Goal: Information Seeking & Learning: Learn about a topic

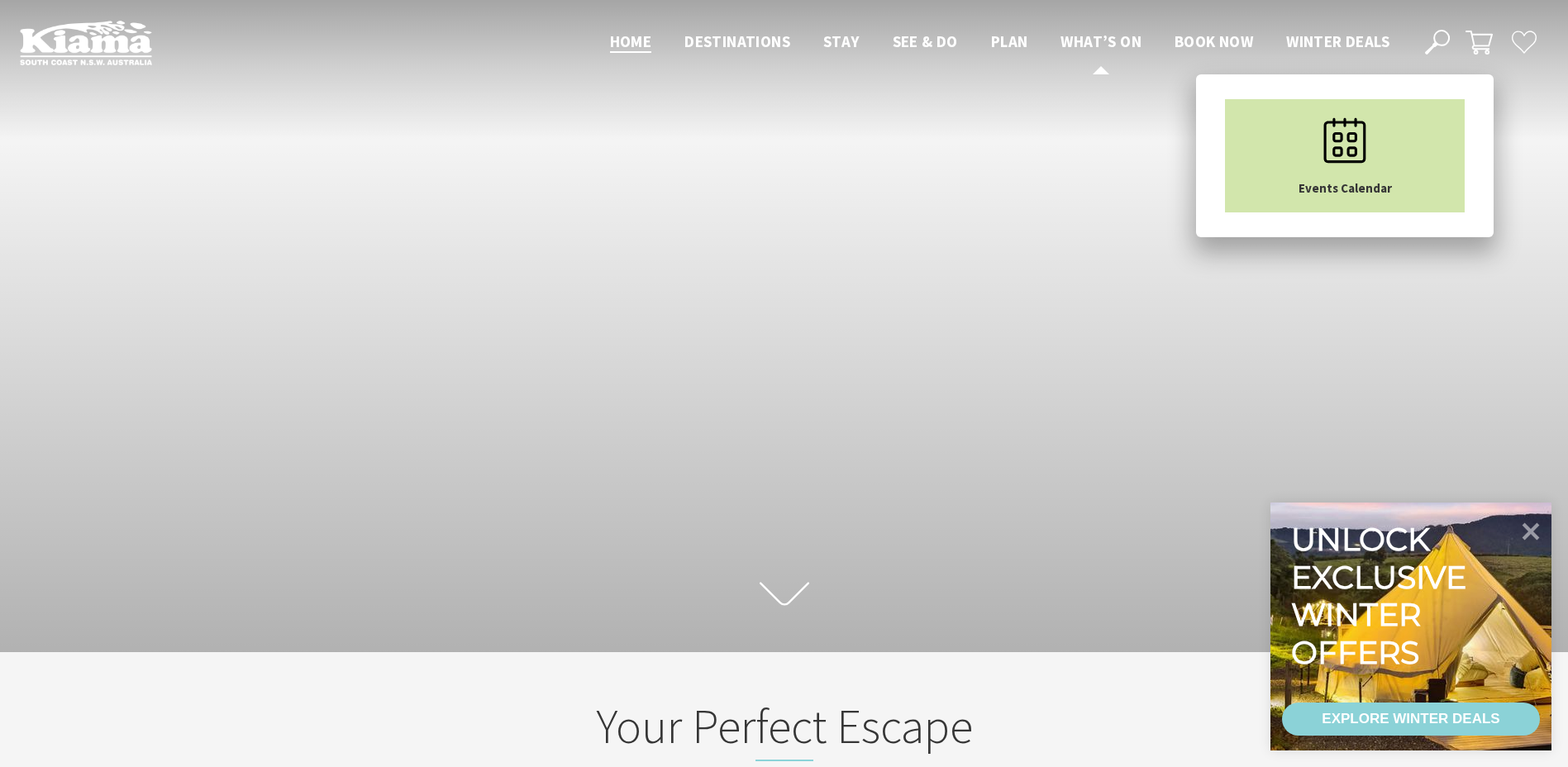
scroll to position [25, 1581]
click at [1271, 120] on link "Events Calendar" at bounding box center [1345, 156] width 240 height 114
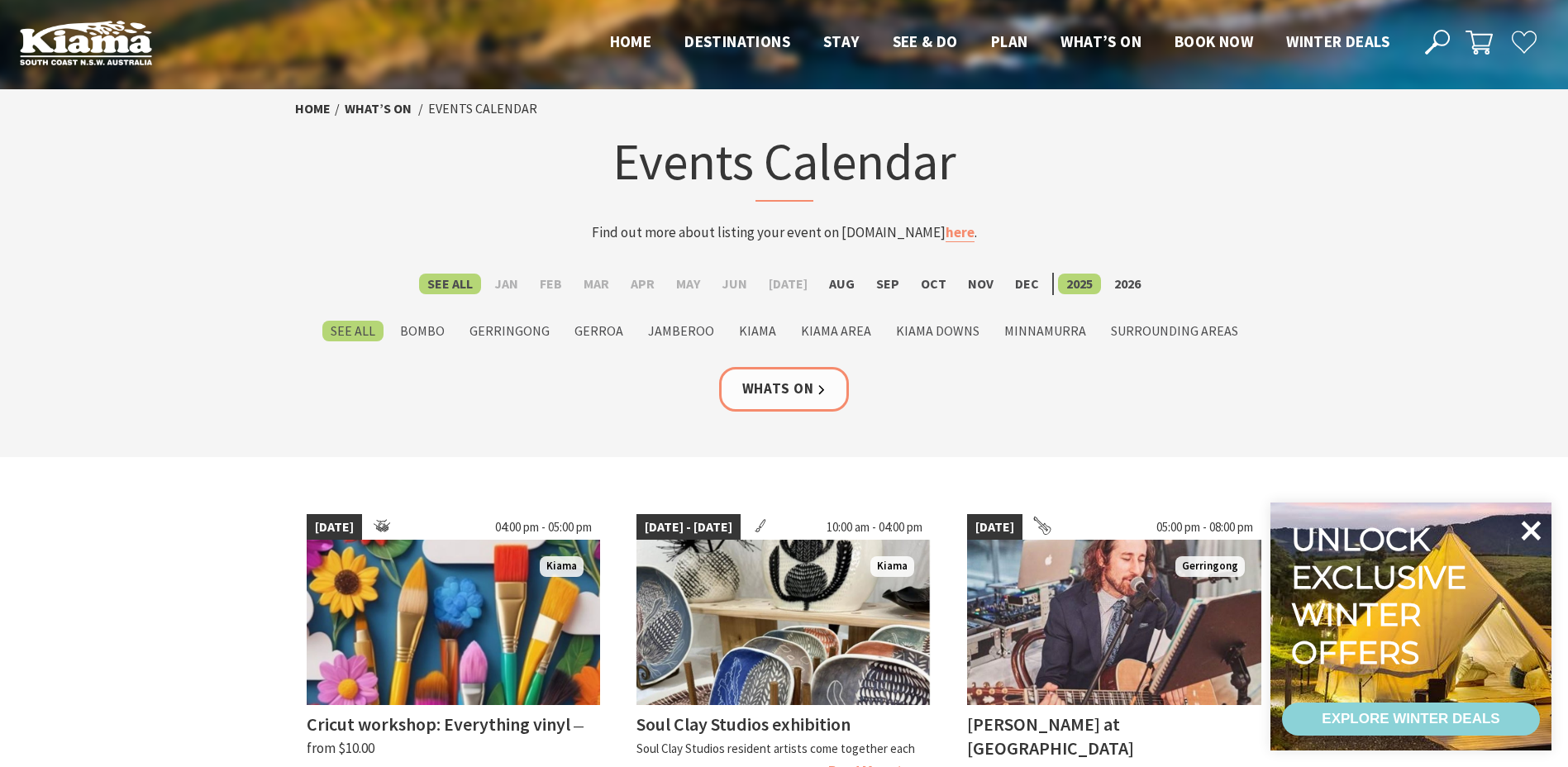
click at [1530, 529] on icon at bounding box center [1532, 531] width 19 height 19
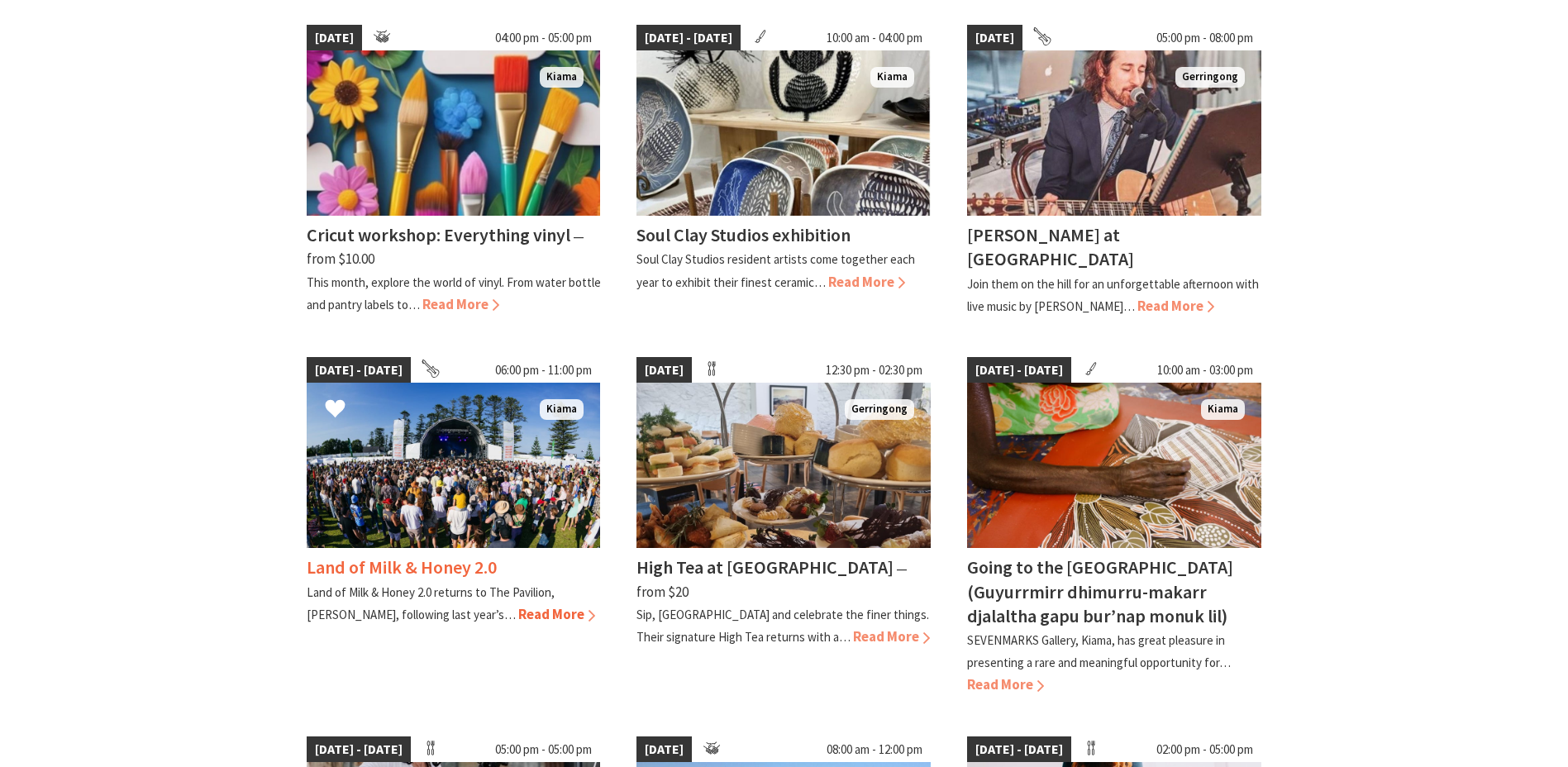
scroll to position [496, 0]
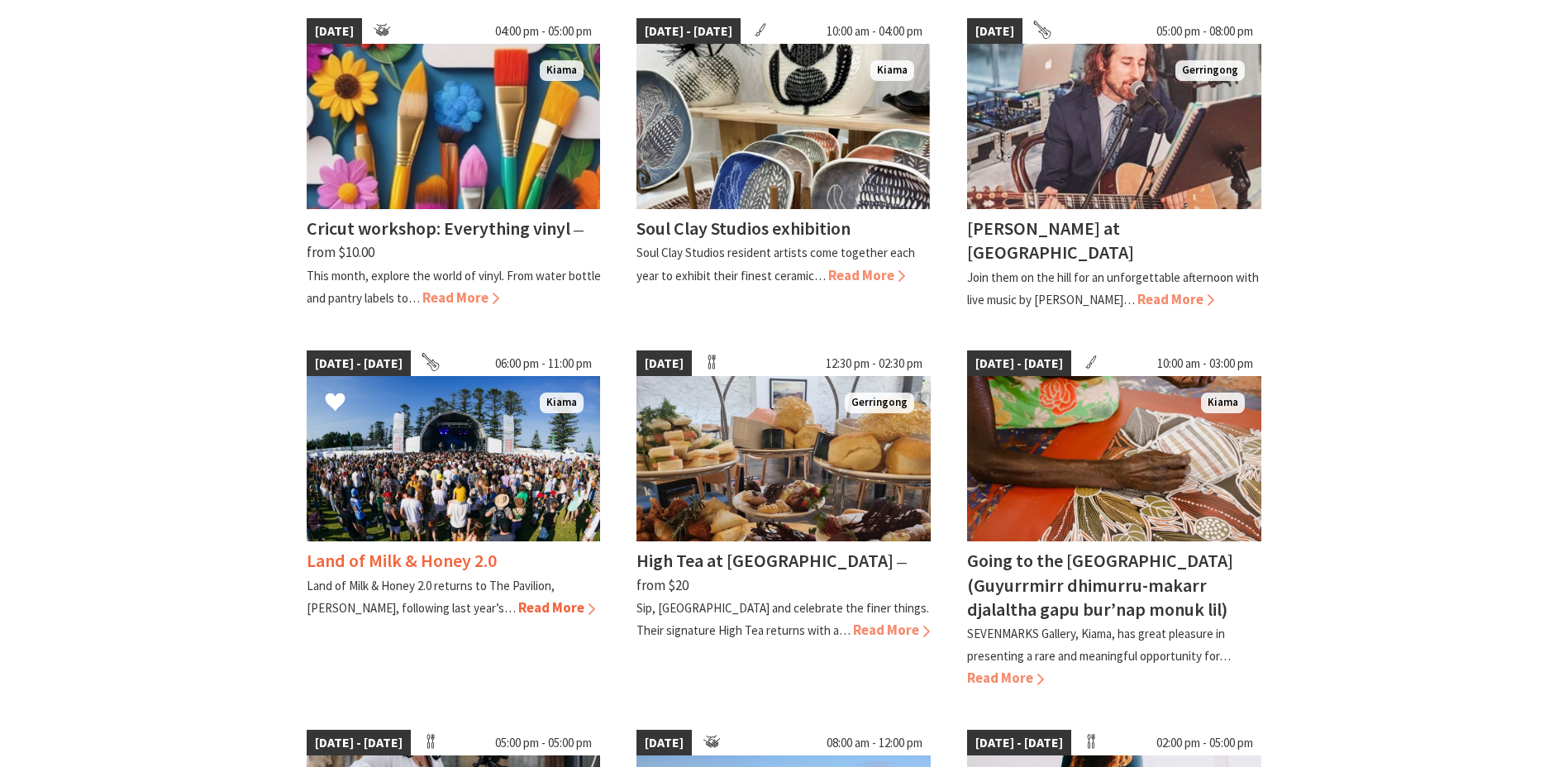
click at [519, 609] on span "Read More" at bounding box center [557, 607] width 77 height 18
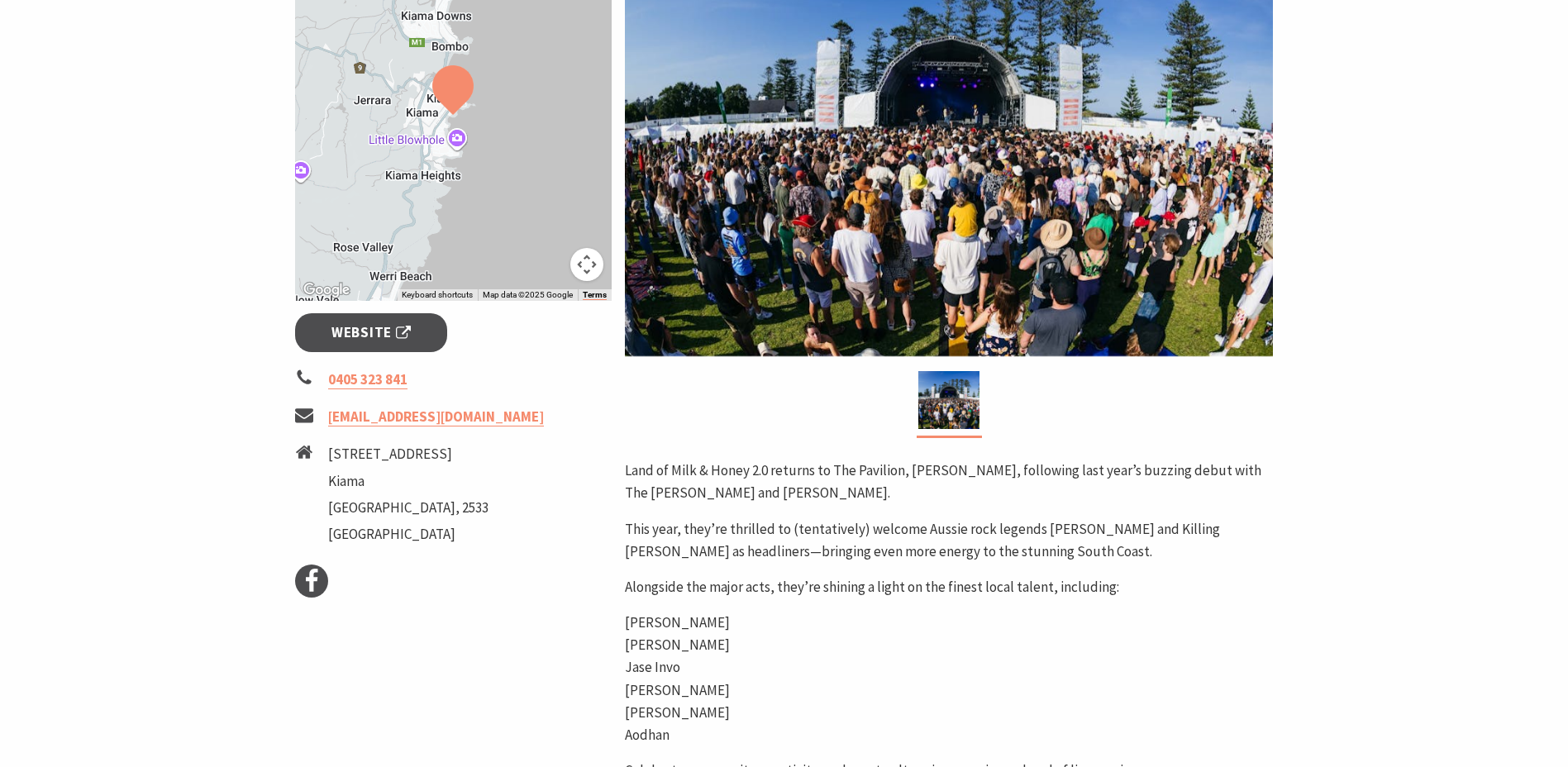
scroll to position [414, 0]
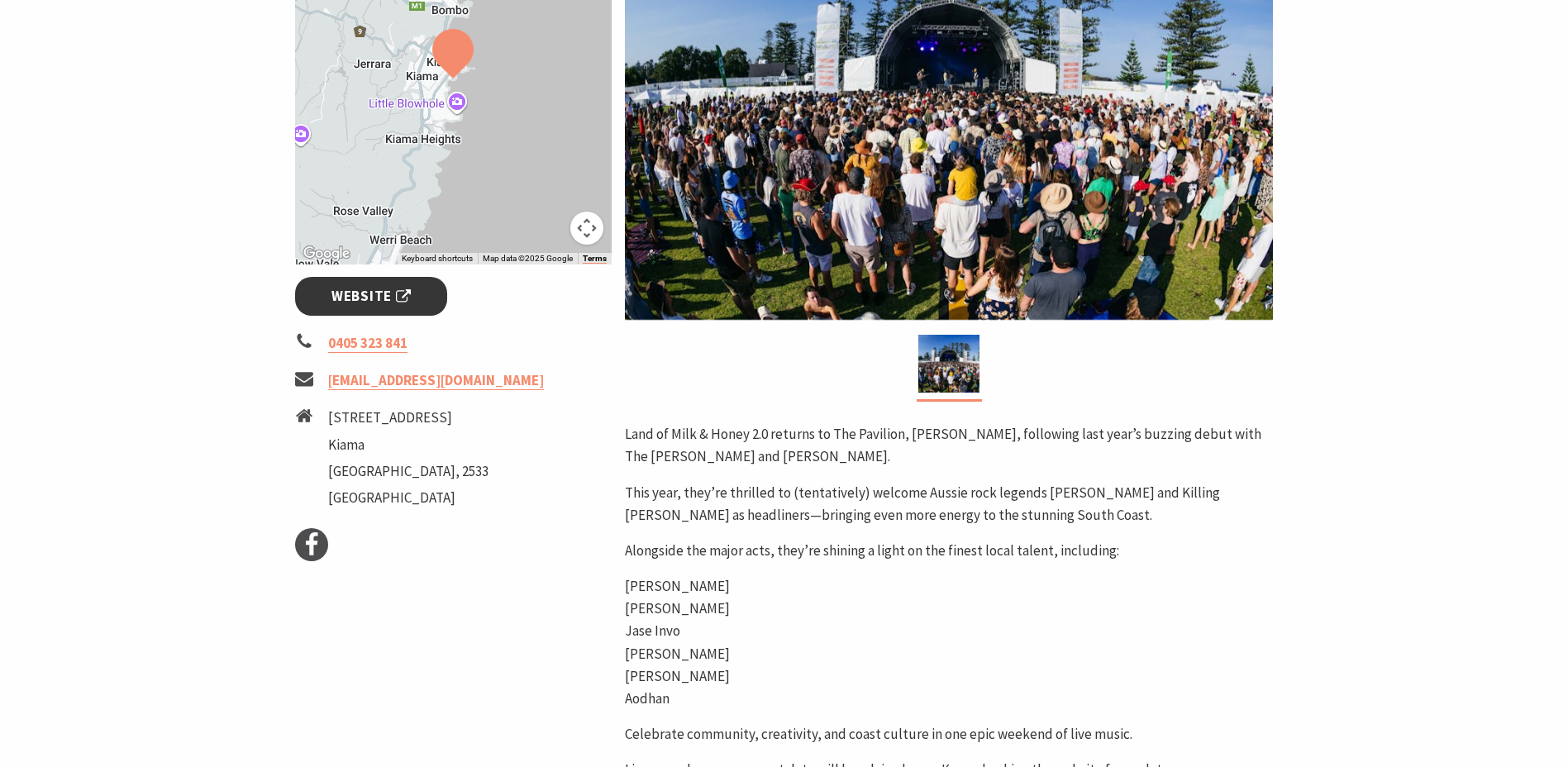
click at [344, 292] on span "Website" at bounding box center [371, 297] width 80 height 22
click at [307, 540] on icon at bounding box center [311, 544] width 25 height 25
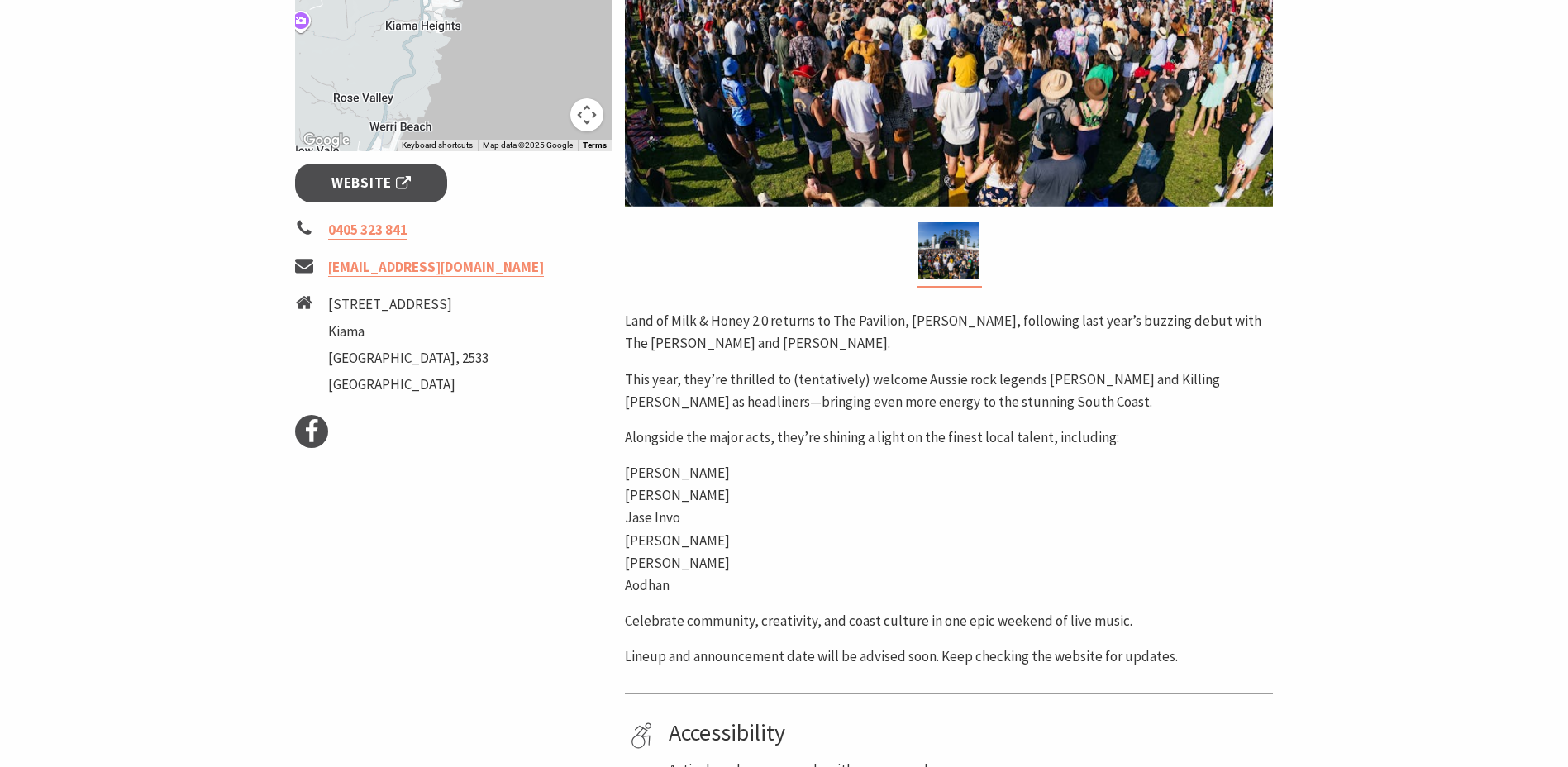
scroll to position [165, 0]
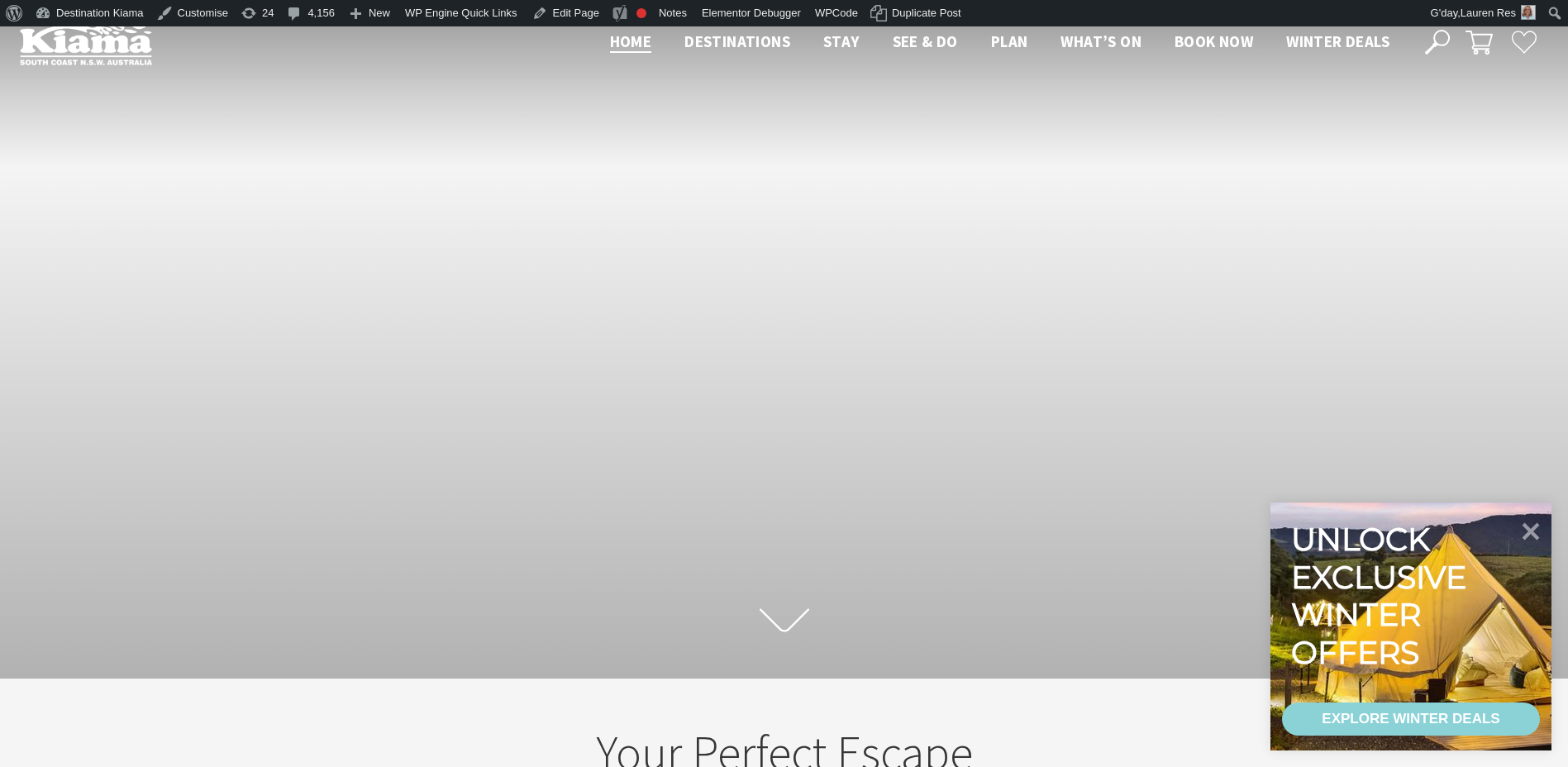
scroll to position [274, 1581]
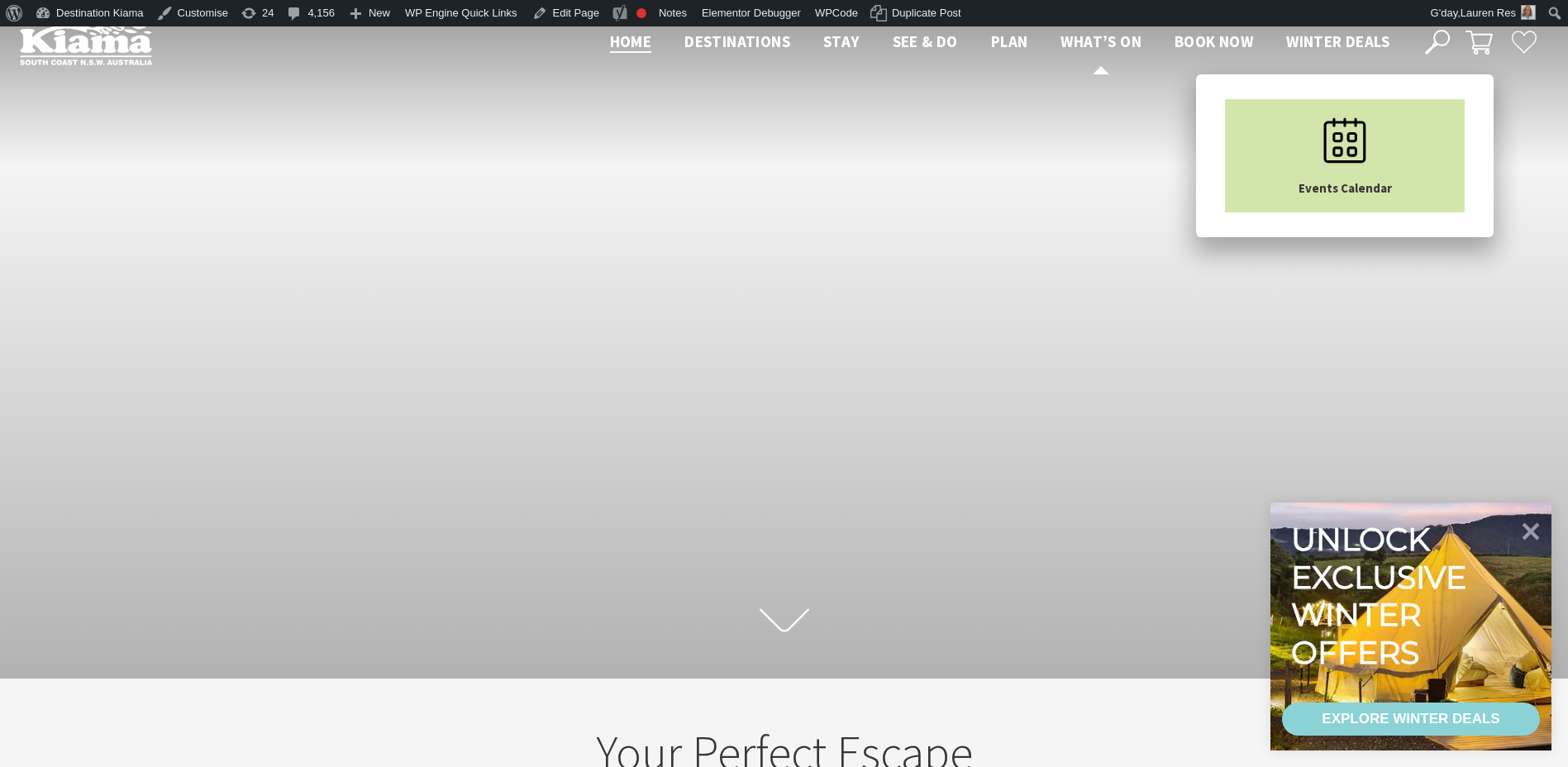
click at [1325, 148] on use "Main Menu" at bounding box center [1346, 140] width 42 height 45
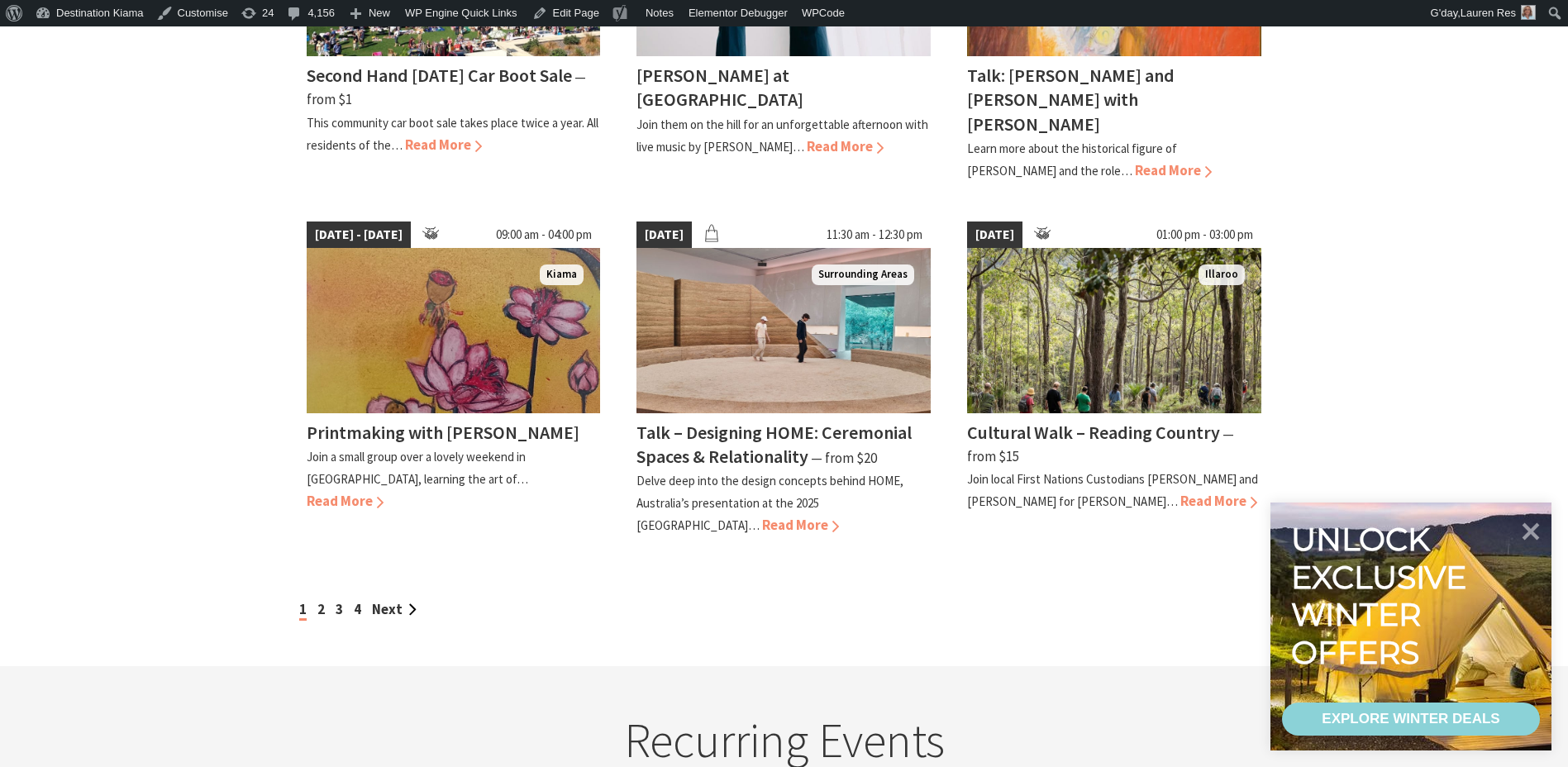
scroll to position [1405, 0]
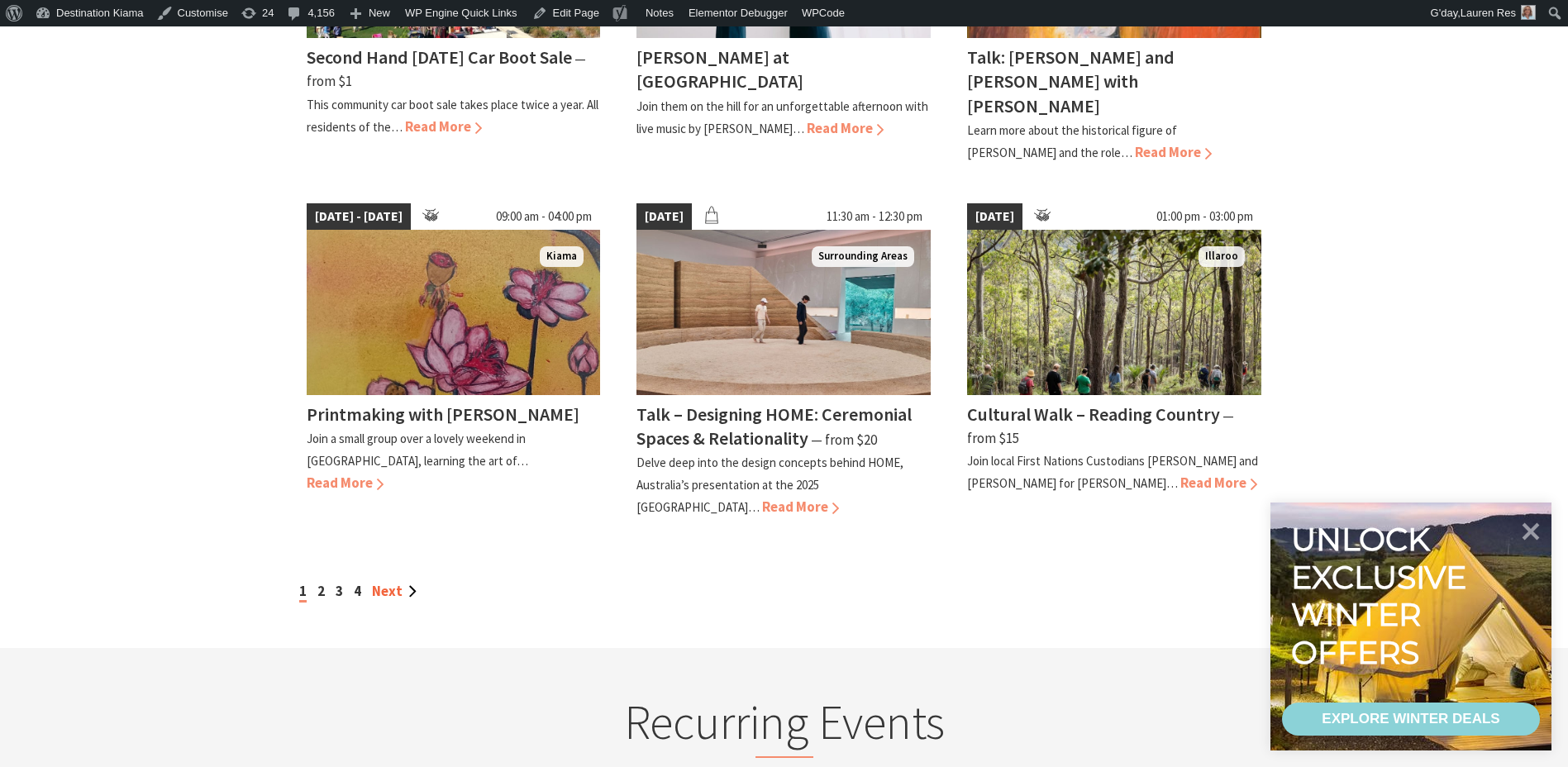
click at [373, 582] on link "Next" at bounding box center [394, 591] width 45 height 18
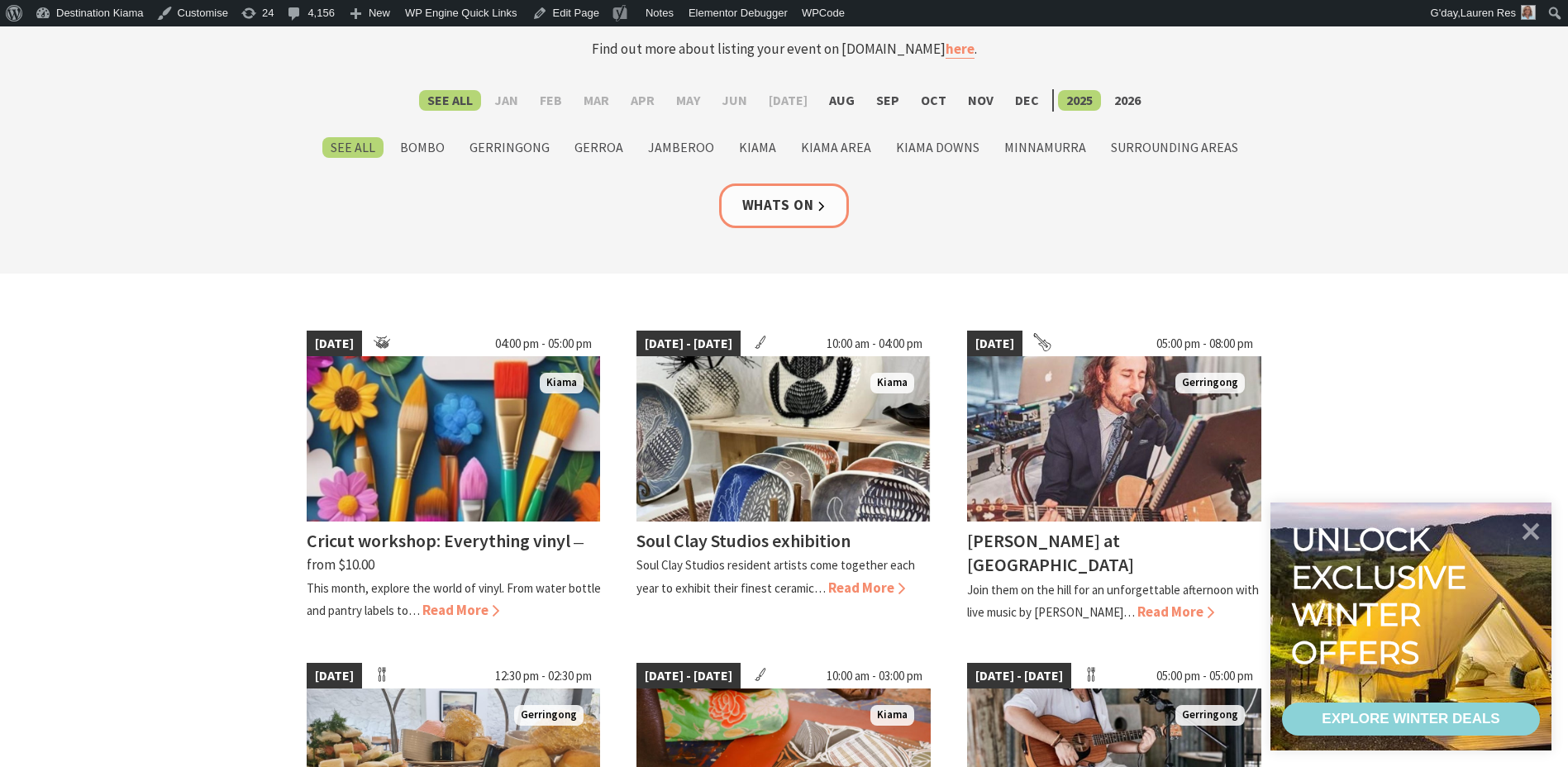
scroll to position [165, 0]
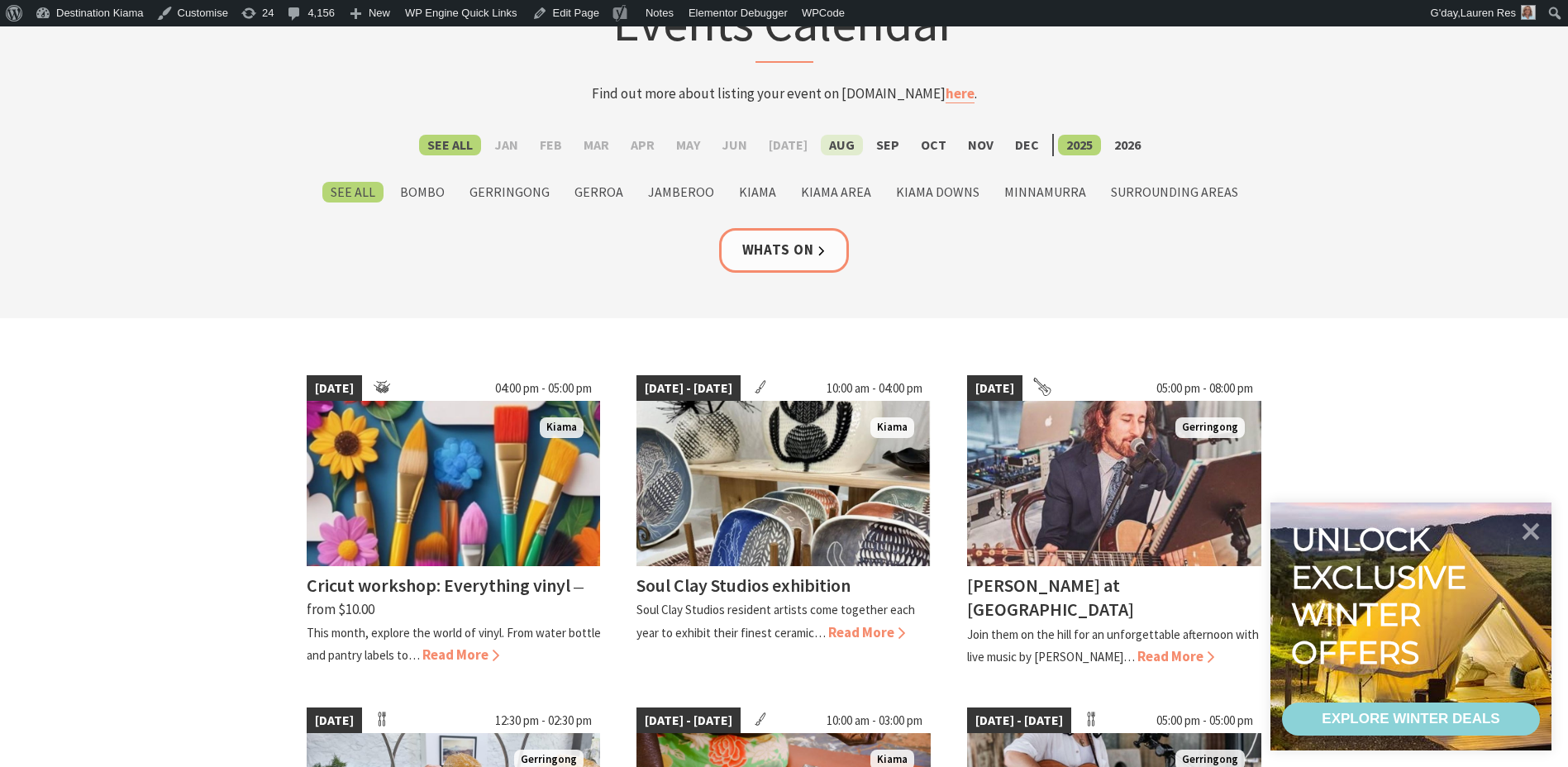
click at [843, 147] on label "Aug" at bounding box center [842, 145] width 42 height 20
click at [0, 0] on input "Aug" at bounding box center [0, 0] width 0 height 0
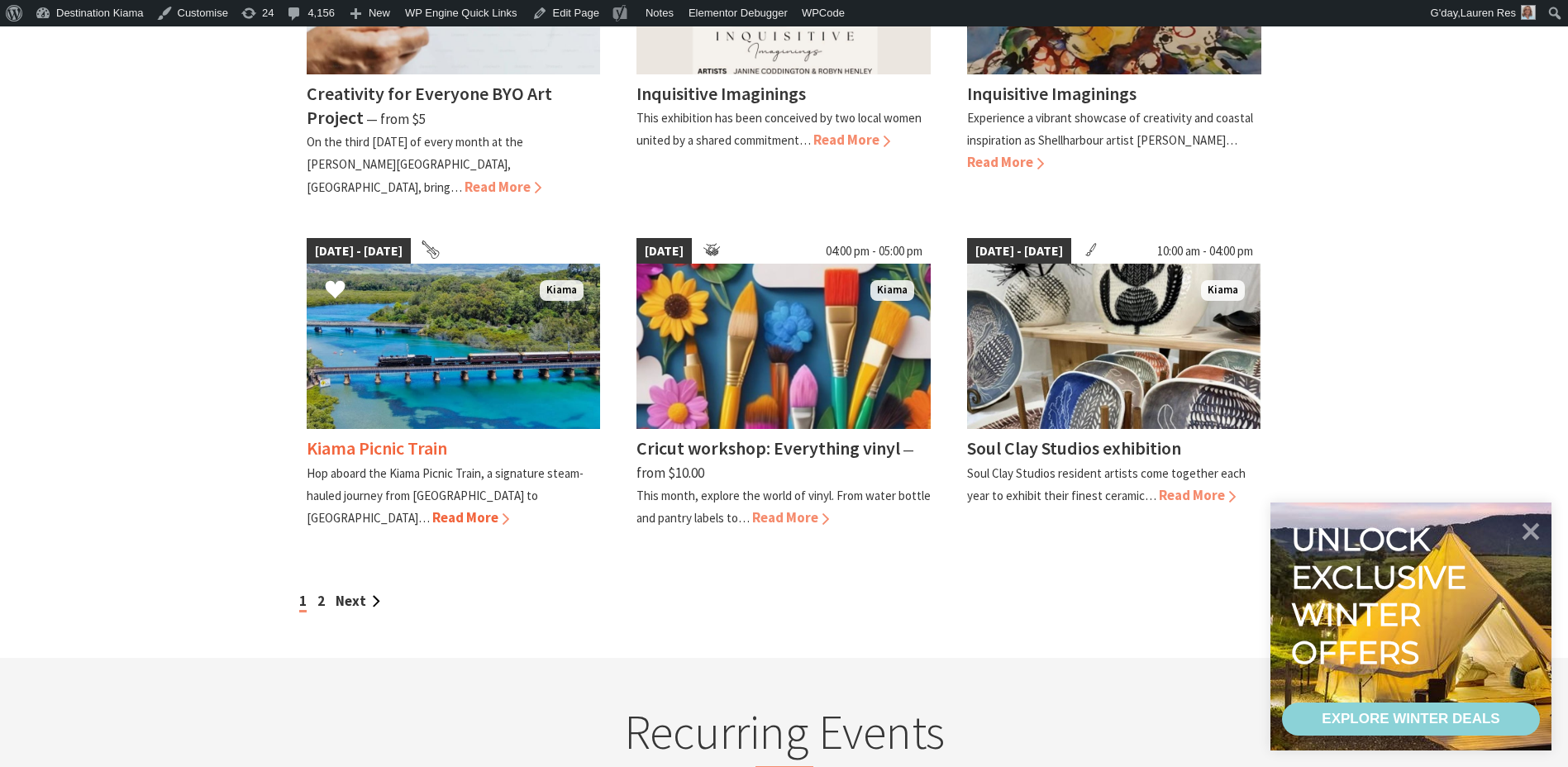
scroll to position [1240, 0]
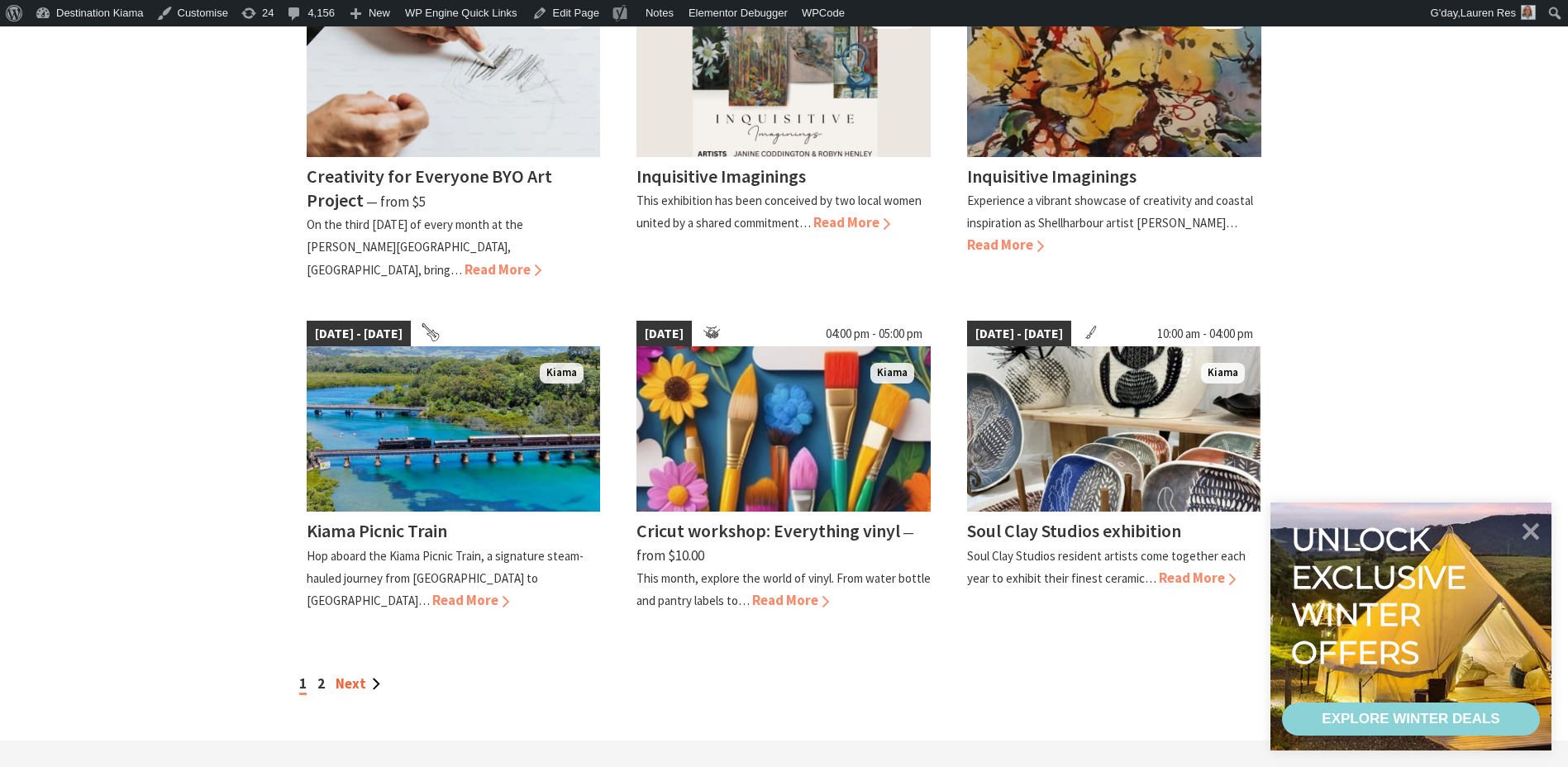
click at [350, 675] on link "Next" at bounding box center [358, 683] width 45 height 18
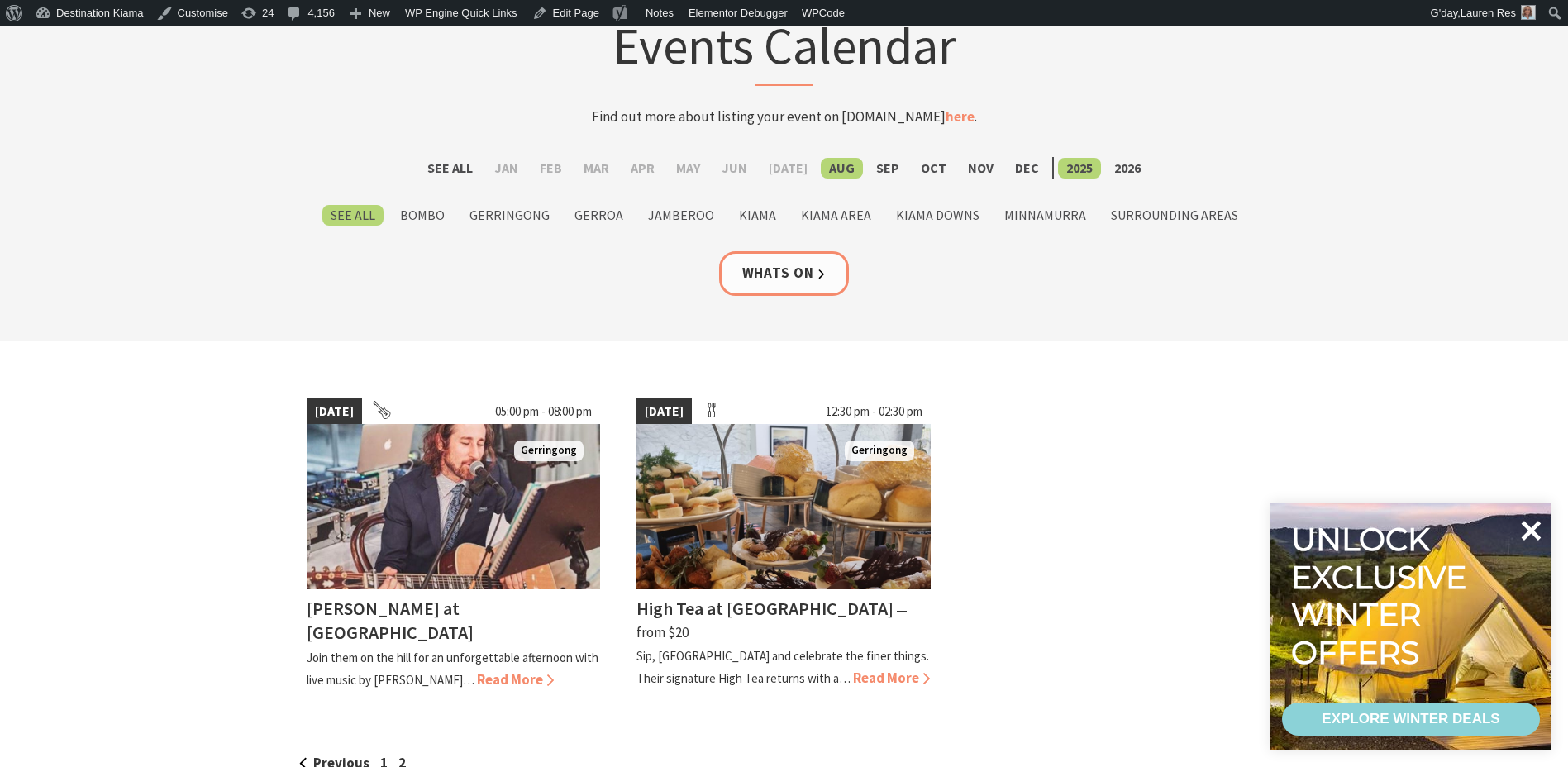
scroll to position [165, 0]
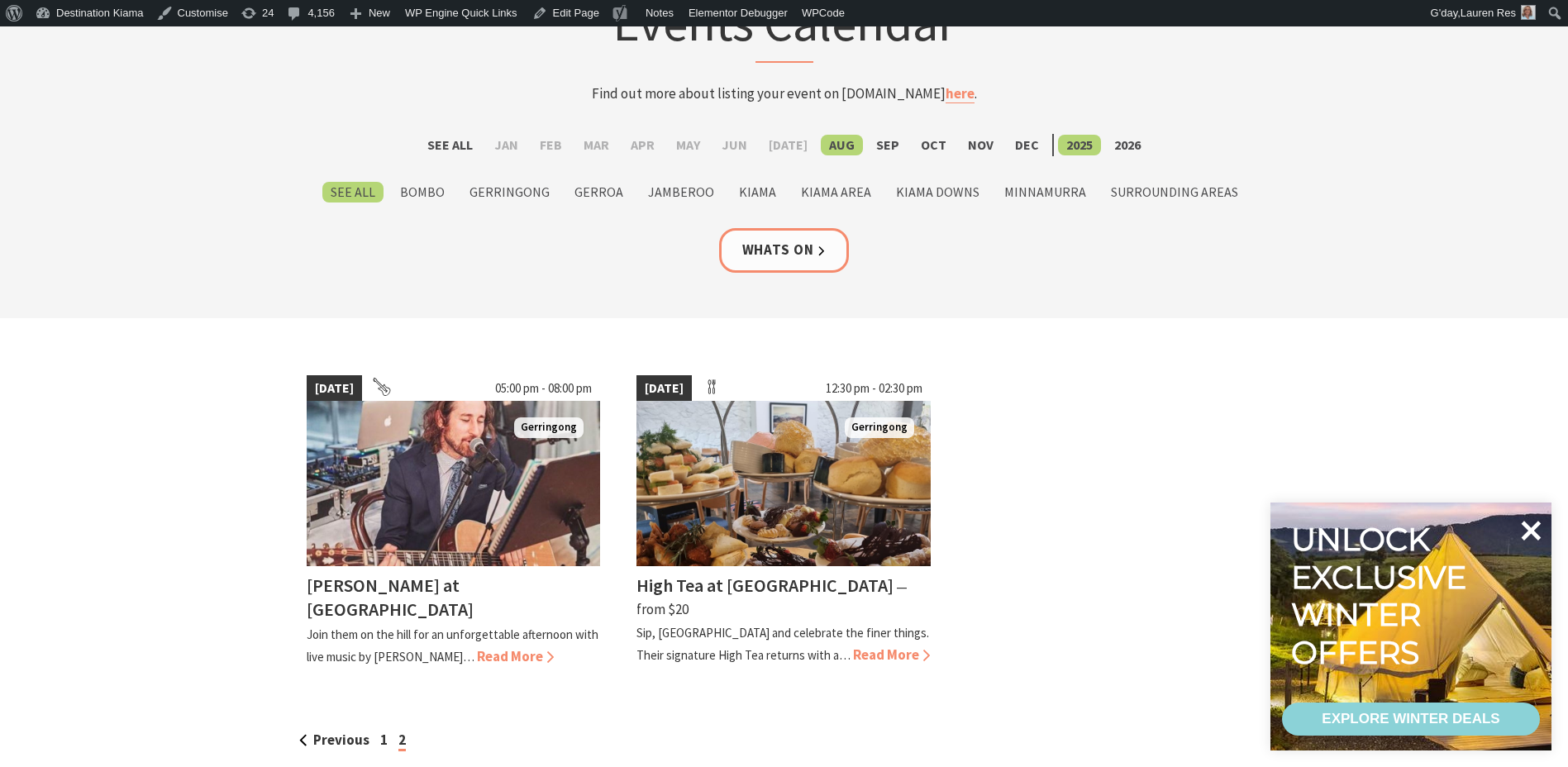
click at [1543, 523] on icon at bounding box center [1531, 531] width 40 height 40
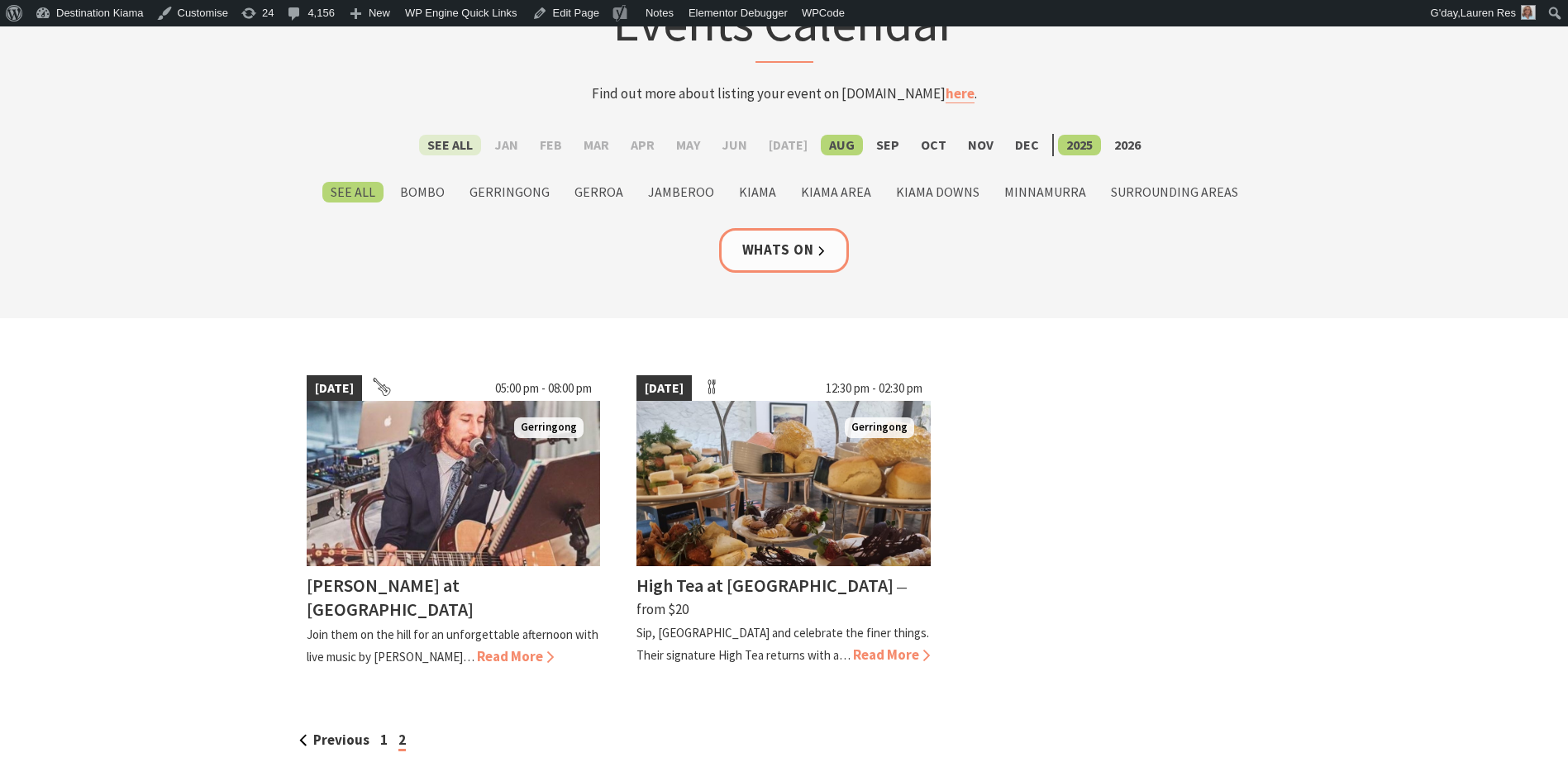
click at [458, 151] on label "See All" at bounding box center [450, 145] width 62 height 20
click at [0, 0] on input "See All" at bounding box center [0, 0] width 0 height 0
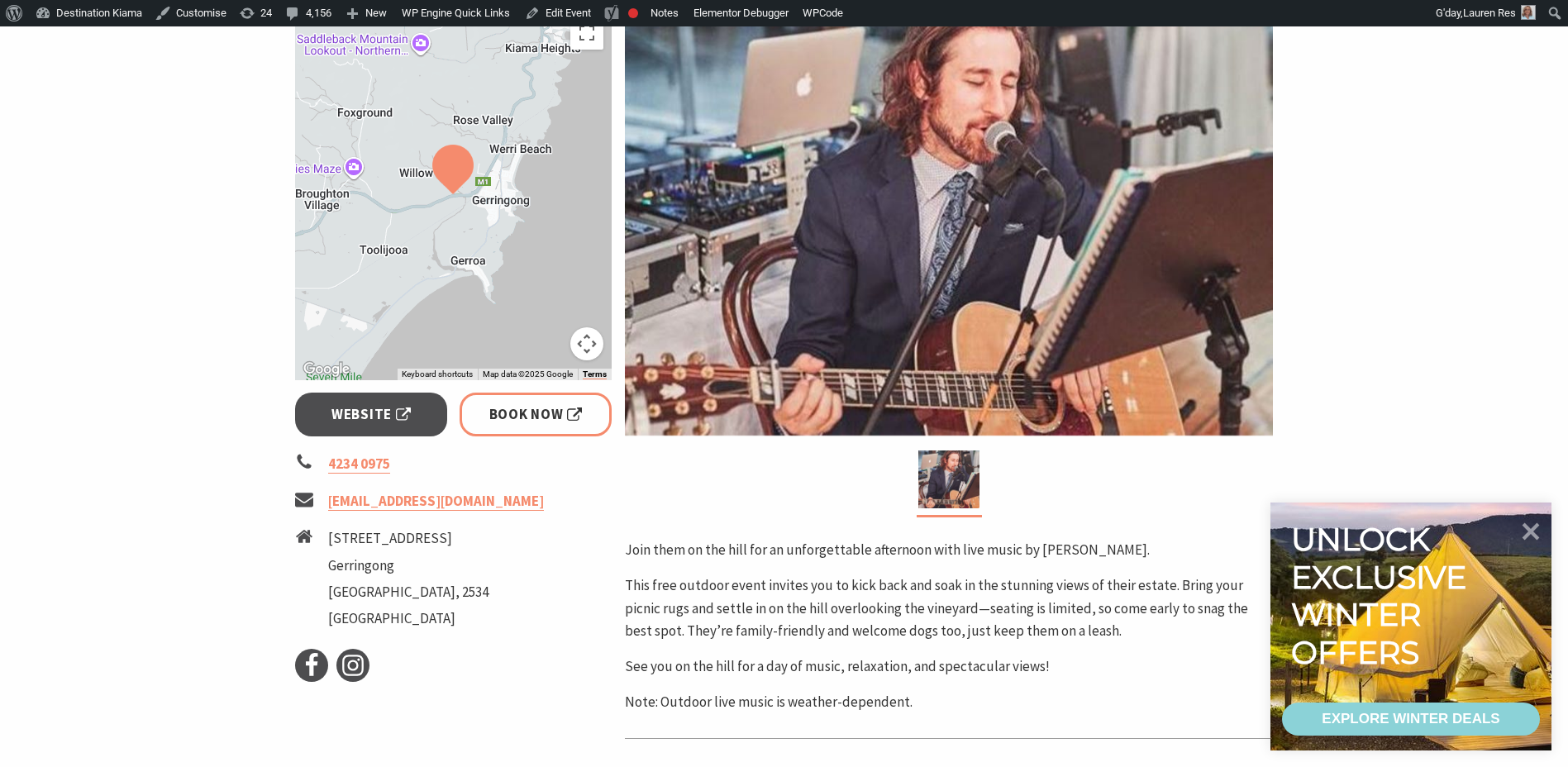
scroll to position [165, 0]
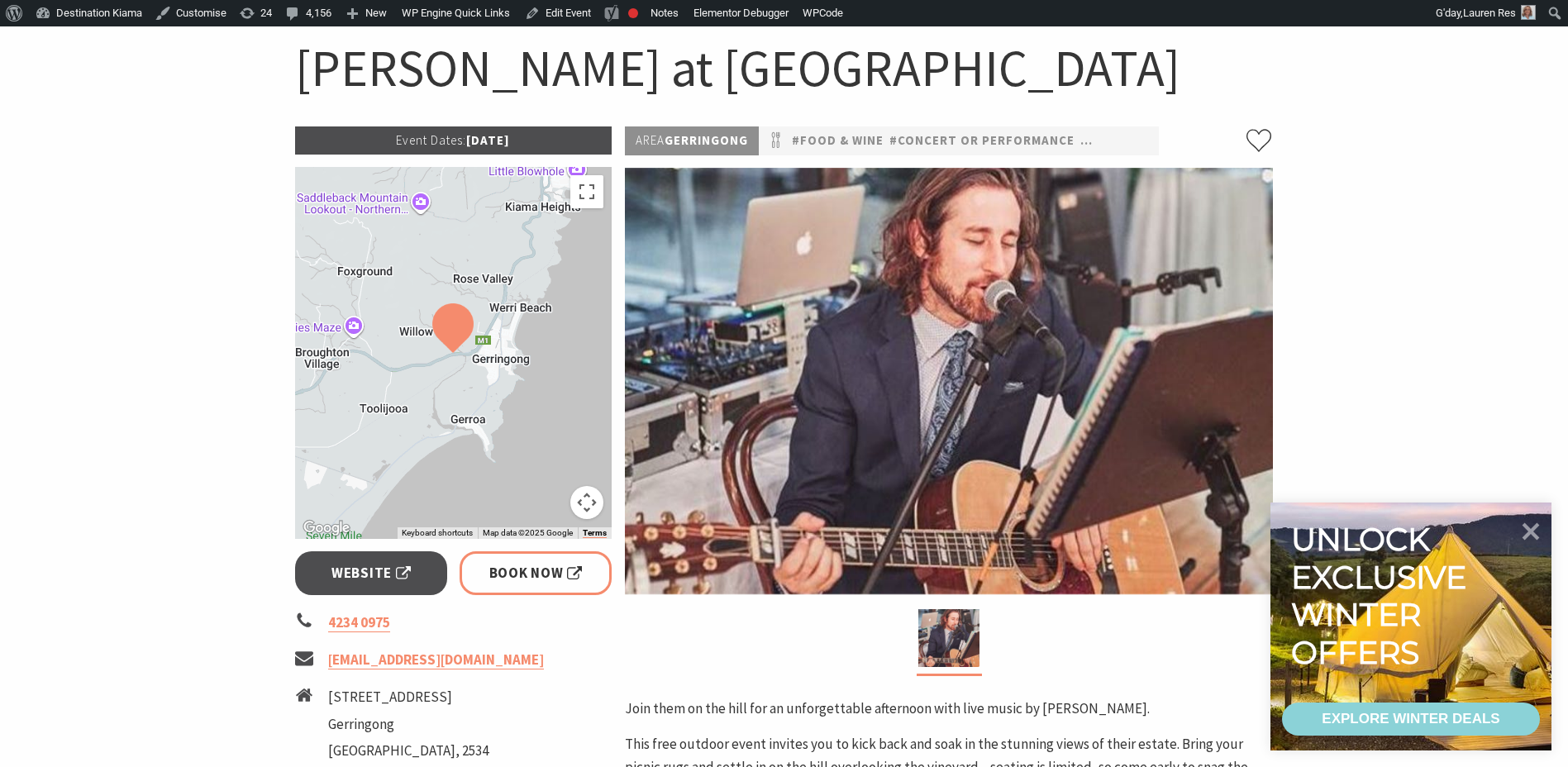
click at [1508, 115] on section "Home Events Food & Wine Anthony Hughes at Crooked River Estate Anthony Hughes a…" at bounding box center [784, 490] width 1568 height 1081
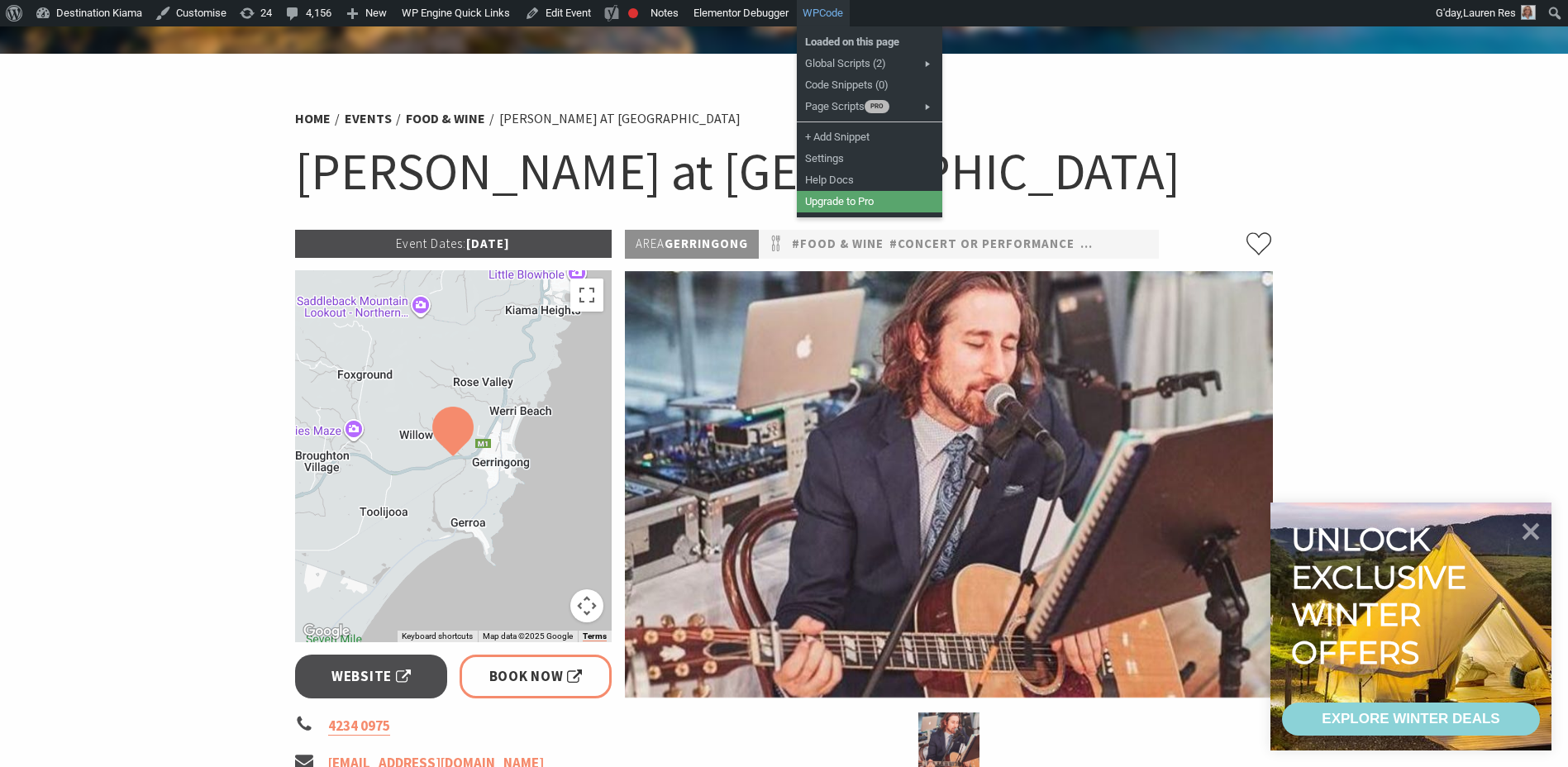
scroll to position [0, 0]
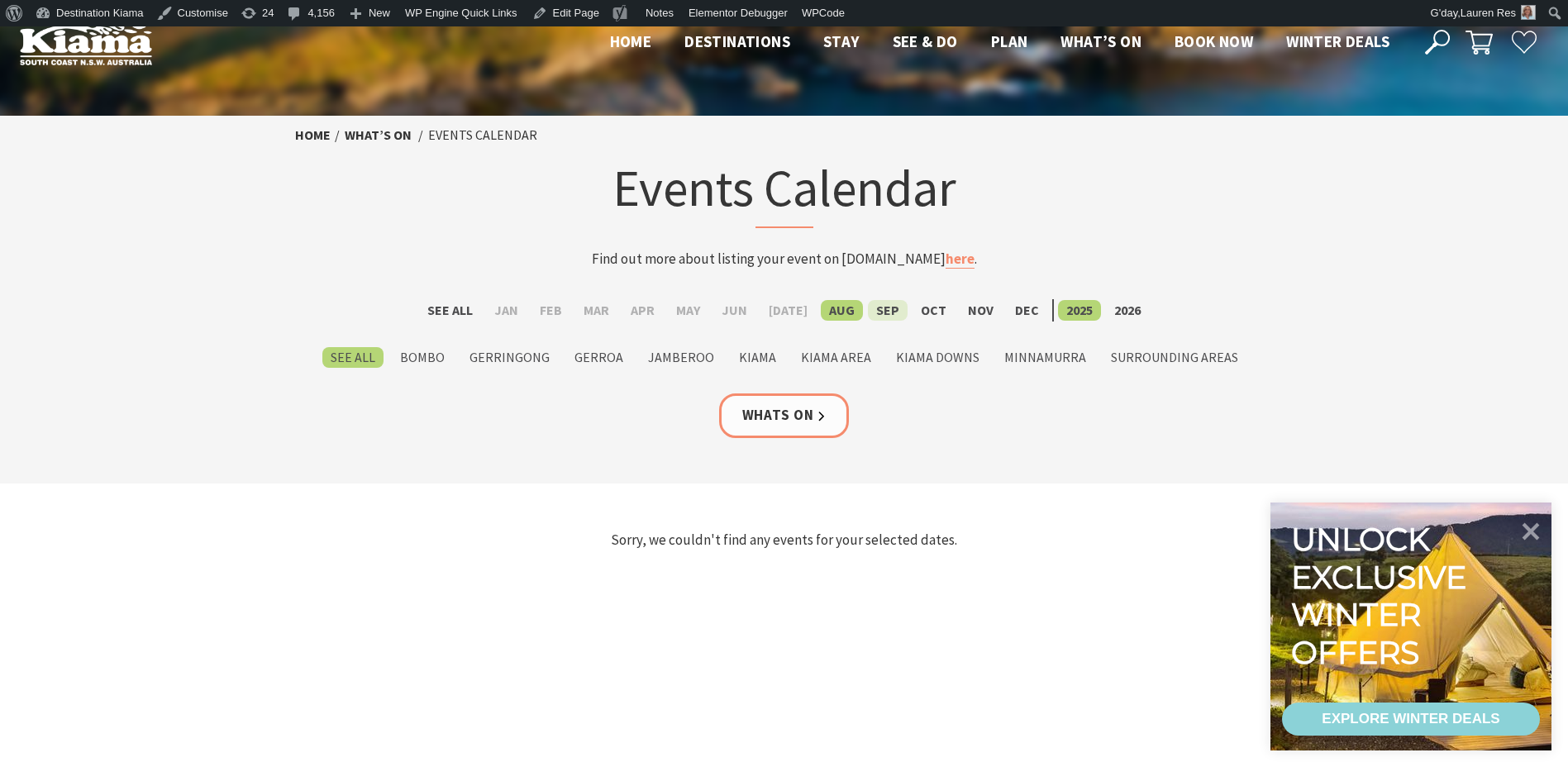
click at [879, 306] on label "Sep" at bounding box center [887, 310] width 40 height 20
click at [0, 0] on input "Sep" at bounding box center [0, 0] width 0 height 0
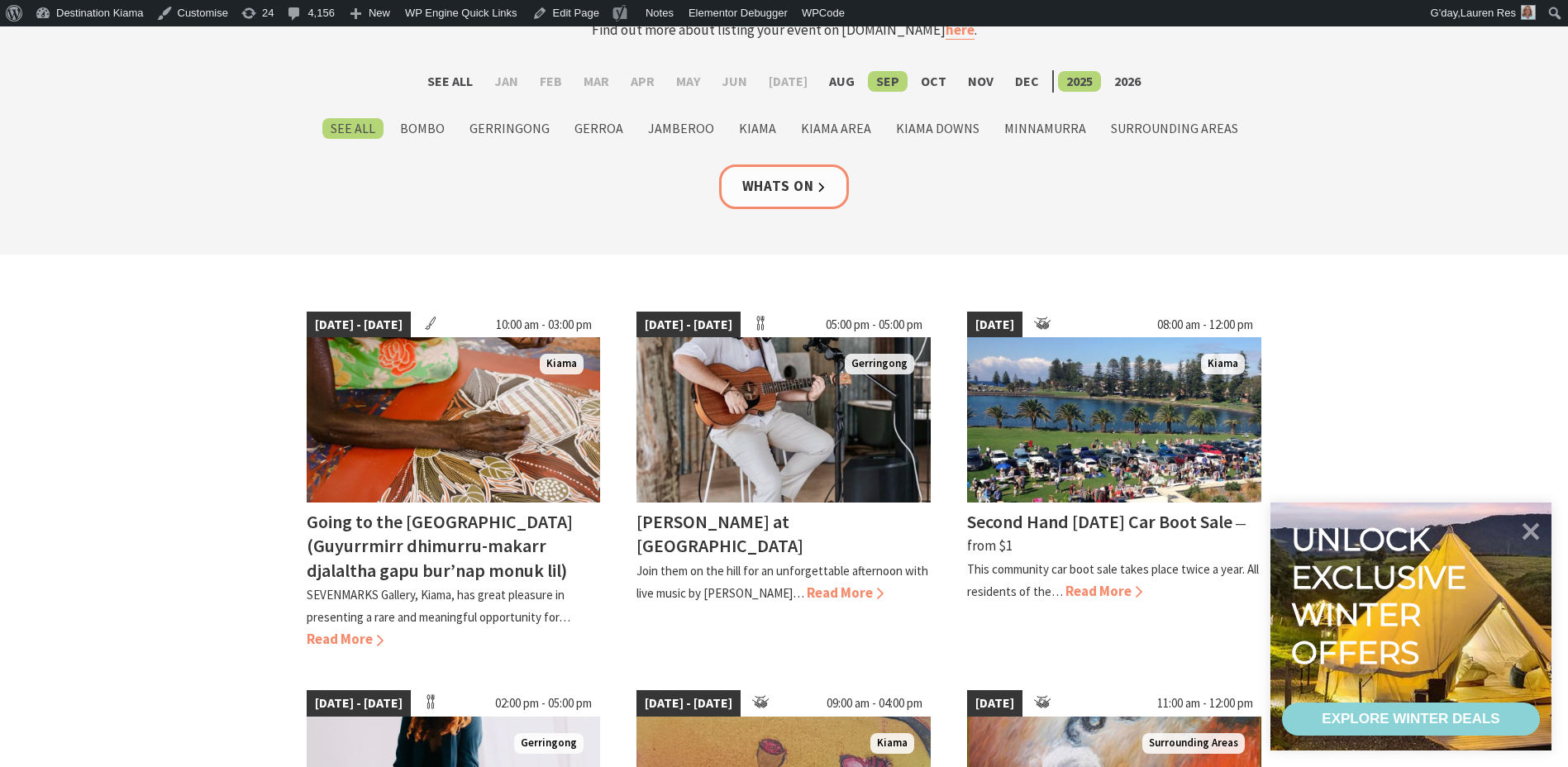
scroll to position [331, 0]
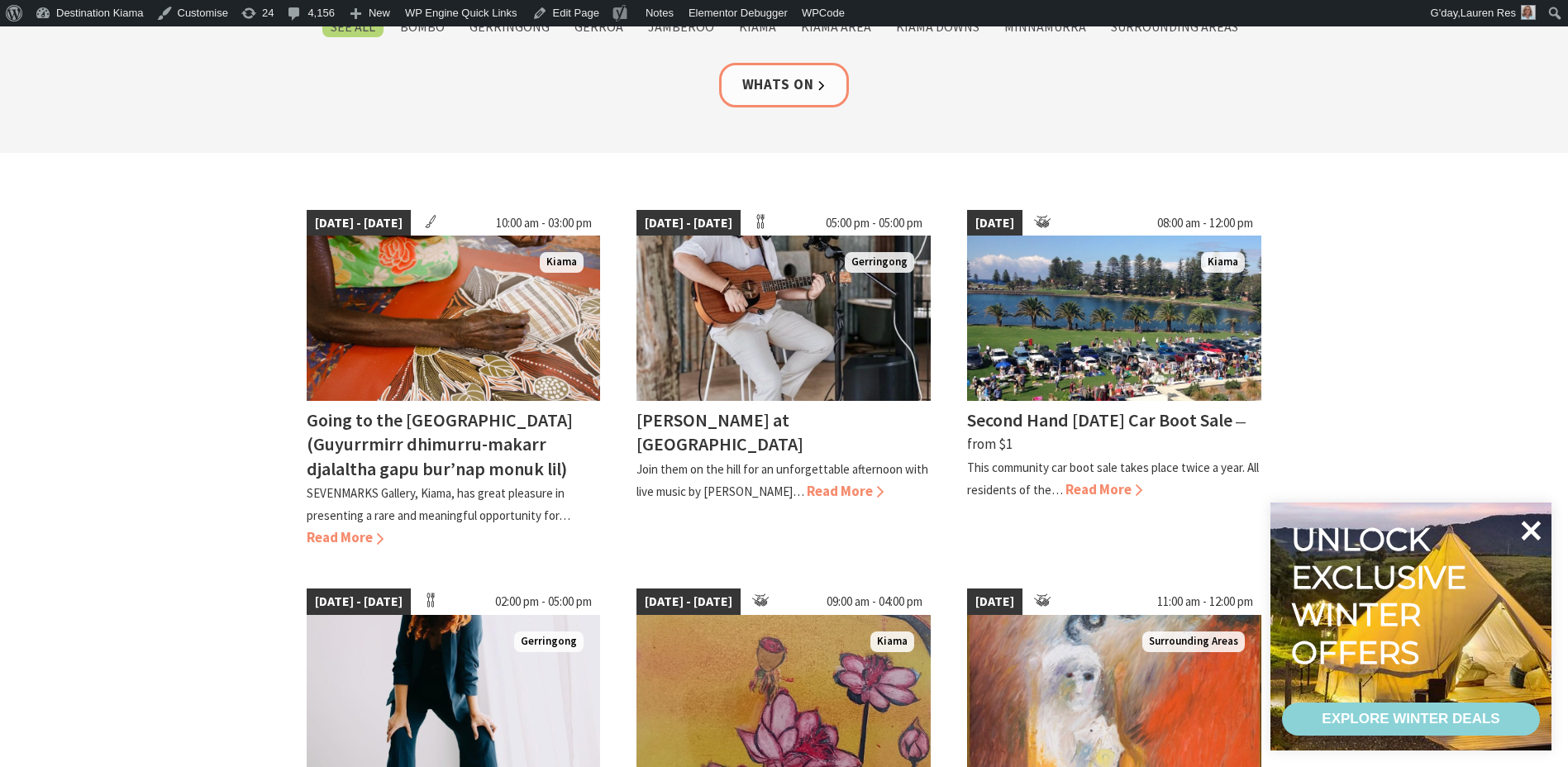
click at [1526, 523] on icon at bounding box center [1532, 531] width 19 height 19
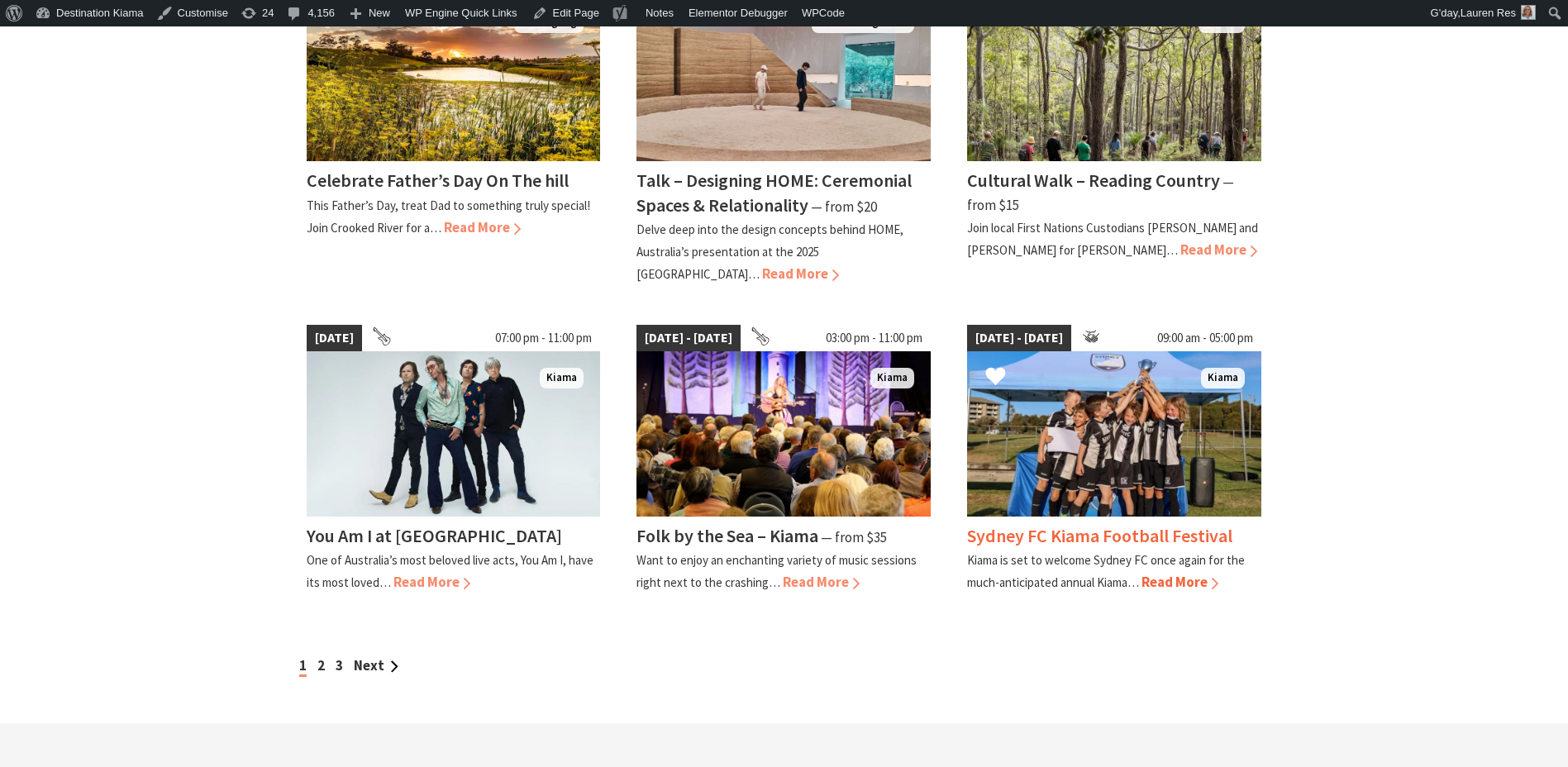
scroll to position [1323, 0]
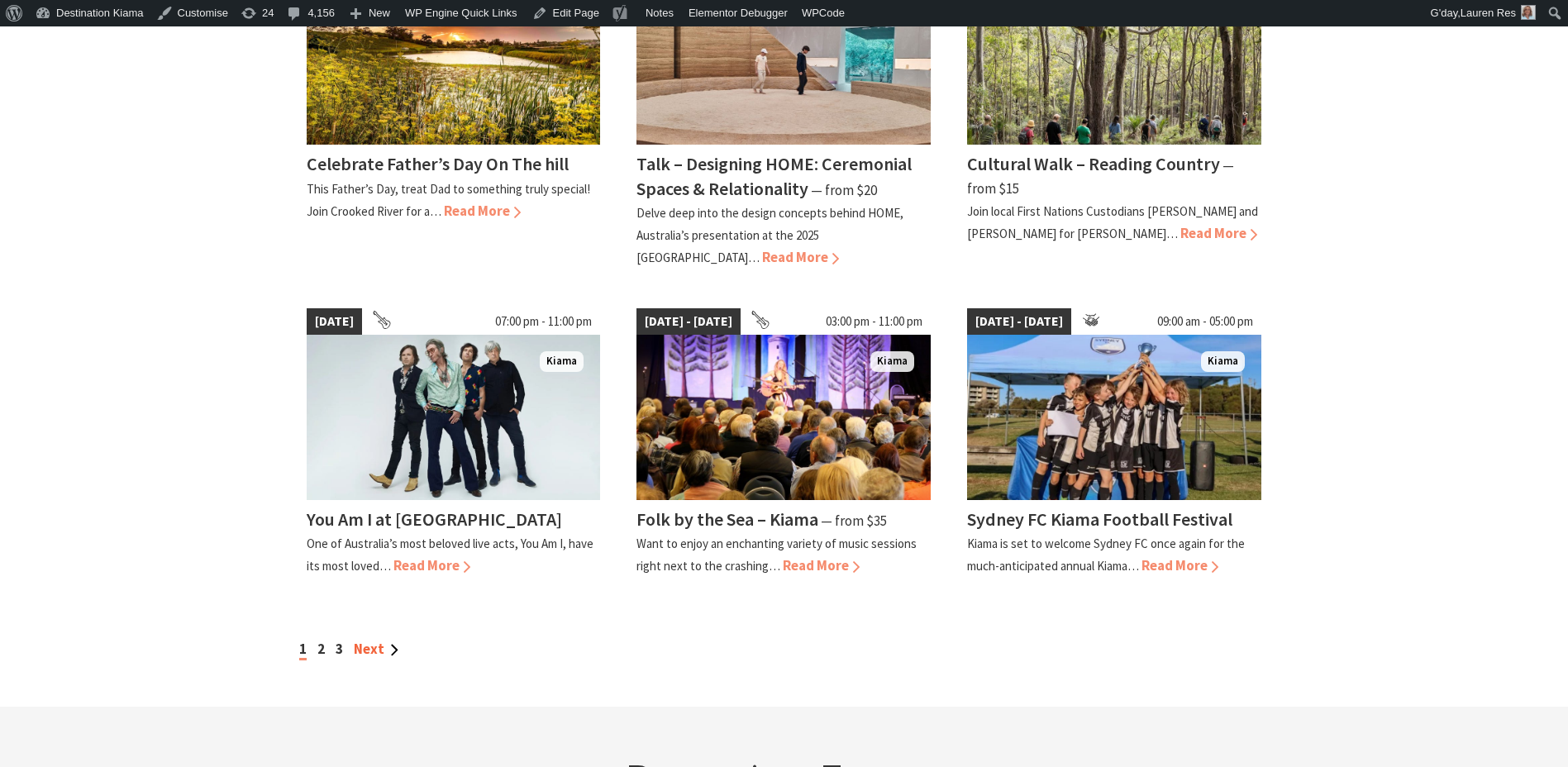
click at [378, 640] on link "Next" at bounding box center [375, 648] width 45 height 18
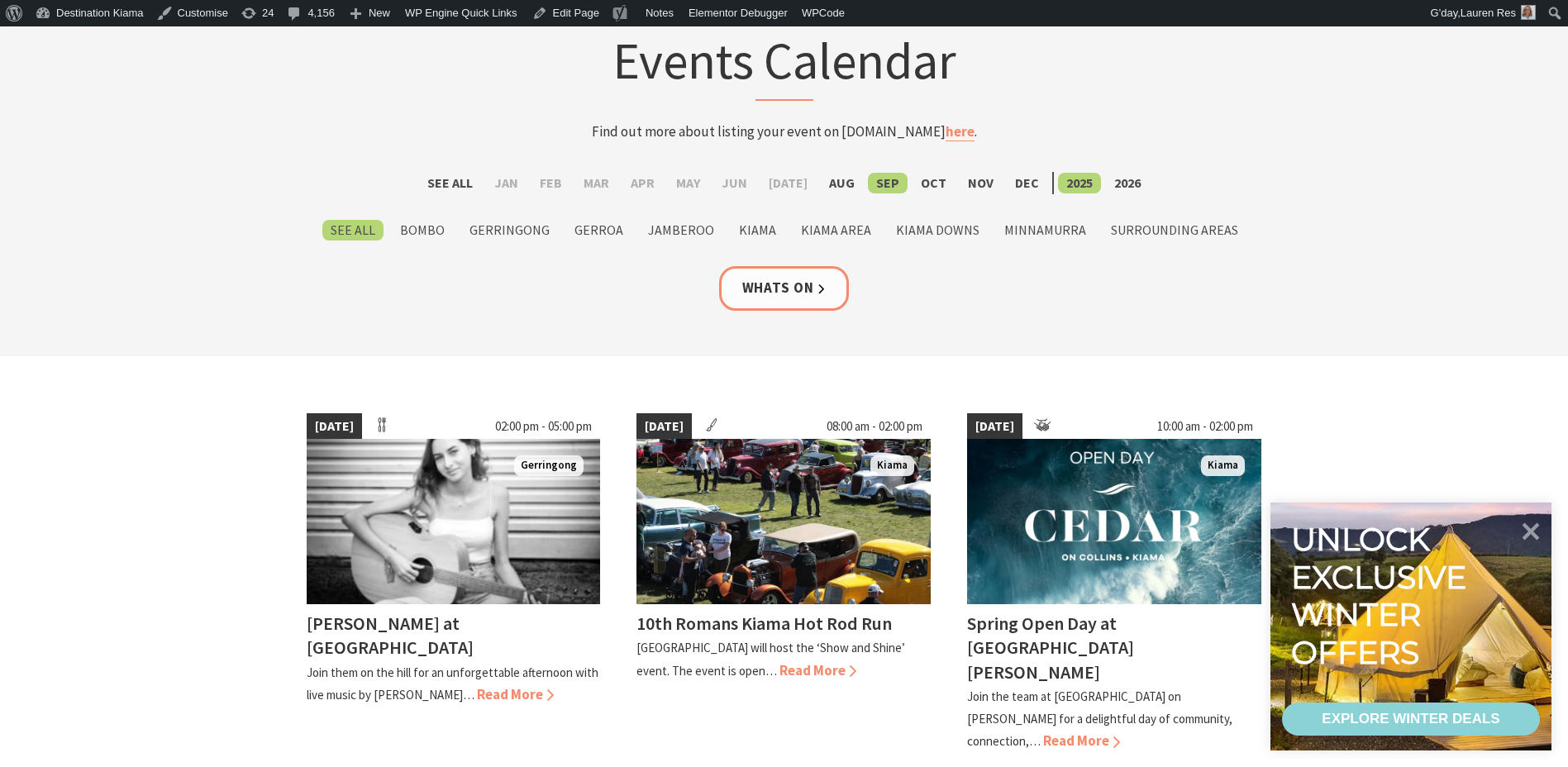
scroll to position [165, 0]
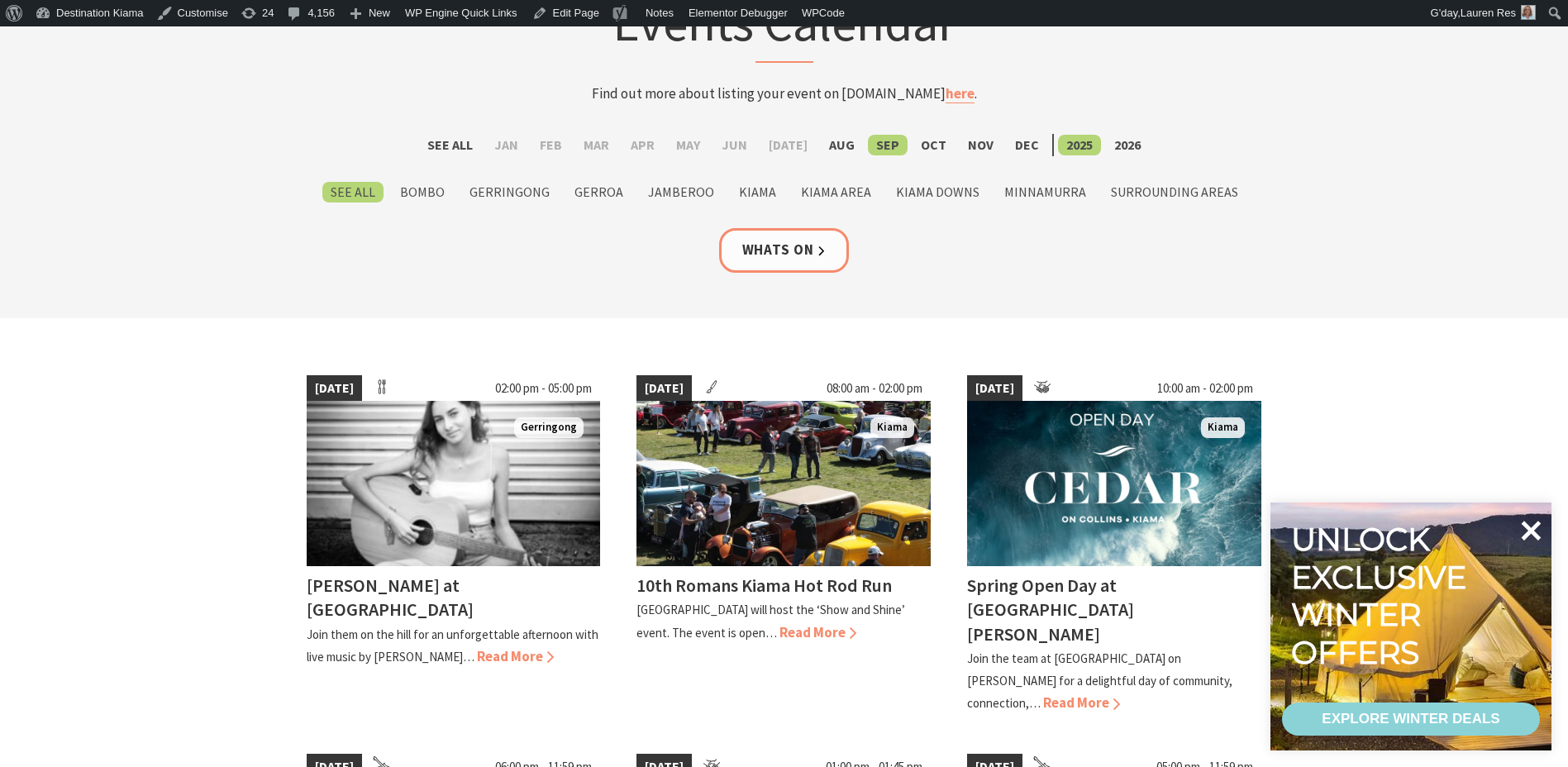
drag, startPoint x: 1537, startPoint y: 529, endPoint x: 1535, endPoint y: 516, distance: 13.2
click at [1537, 528] on icon at bounding box center [1531, 531] width 40 height 40
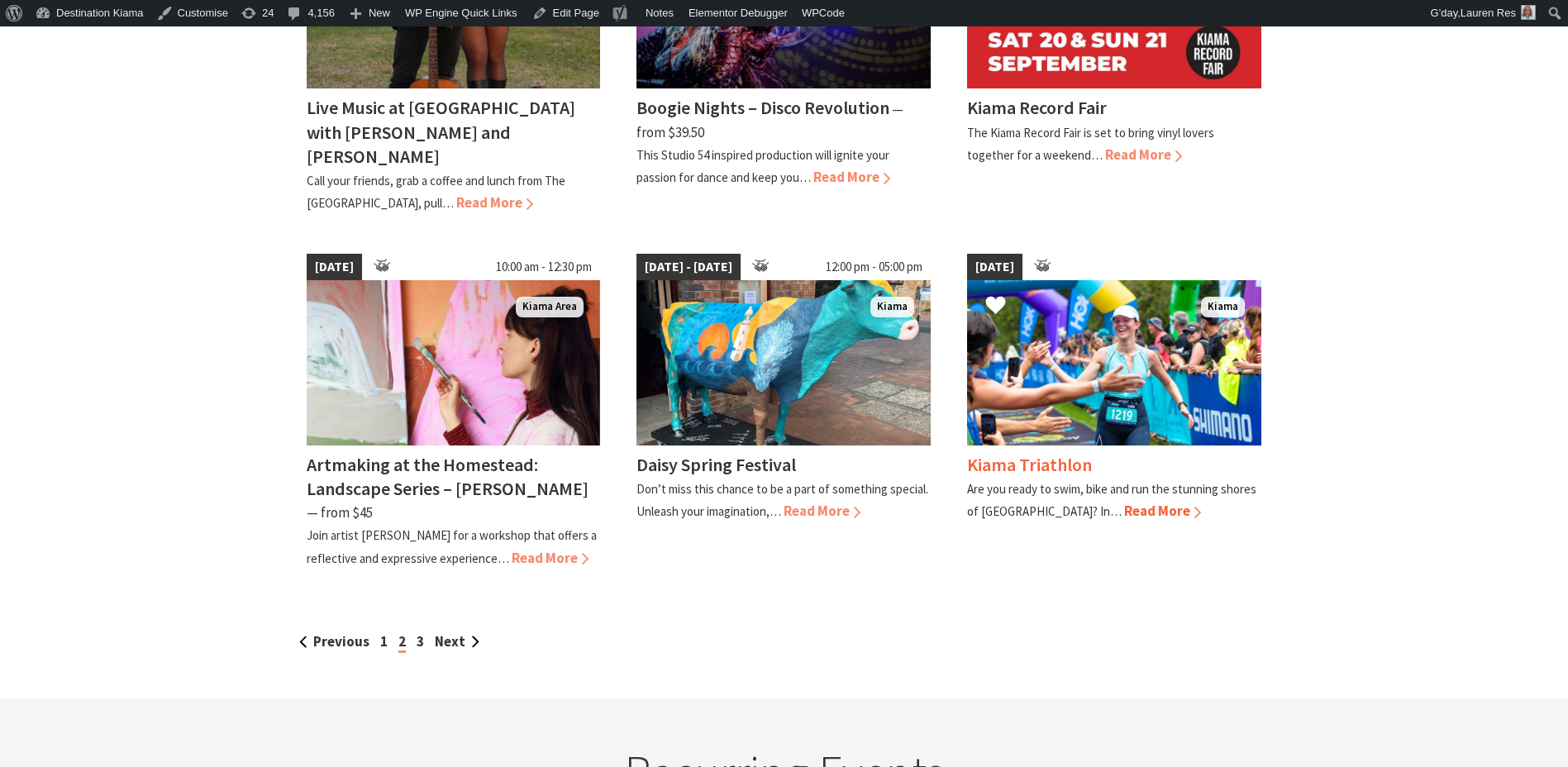
scroll to position [1405, 0]
